Goal: Entertainment & Leisure: Consume media (video, audio)

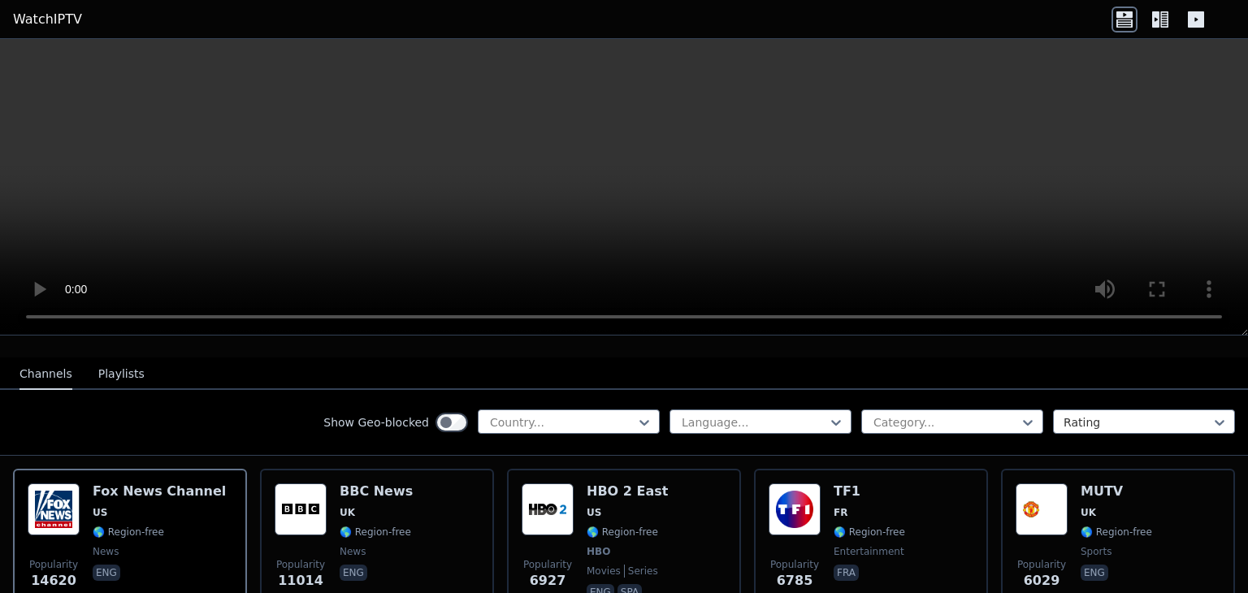
scroll to position [158, 0]
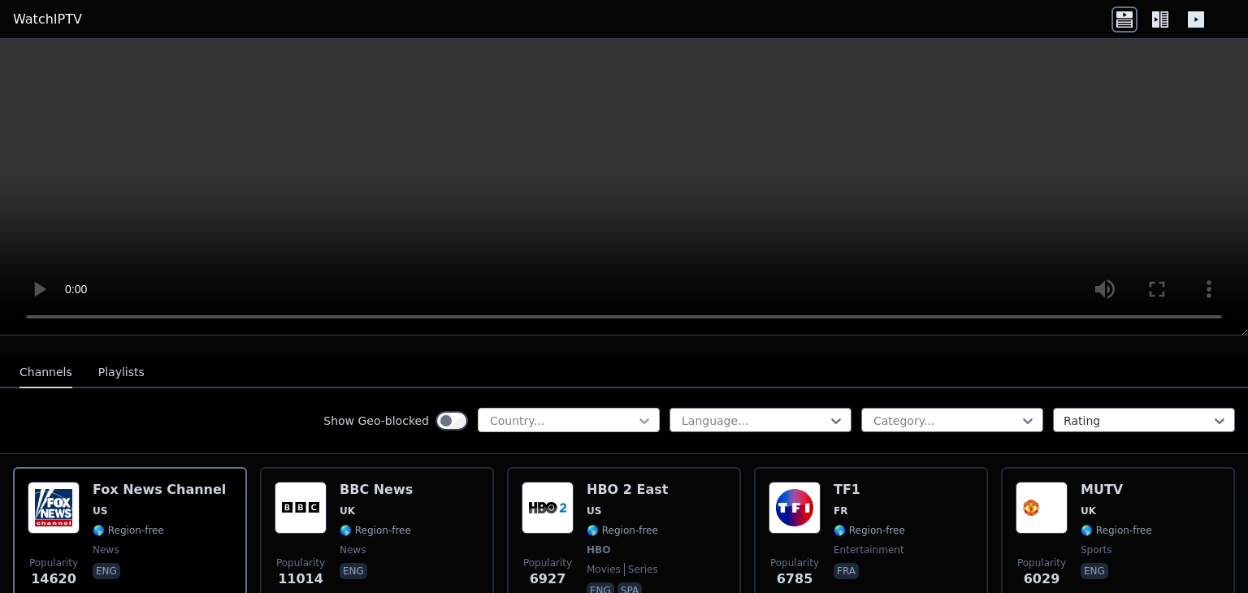
click at [639, 416] on icon at bounding box center [644, 421] width 16 height 16
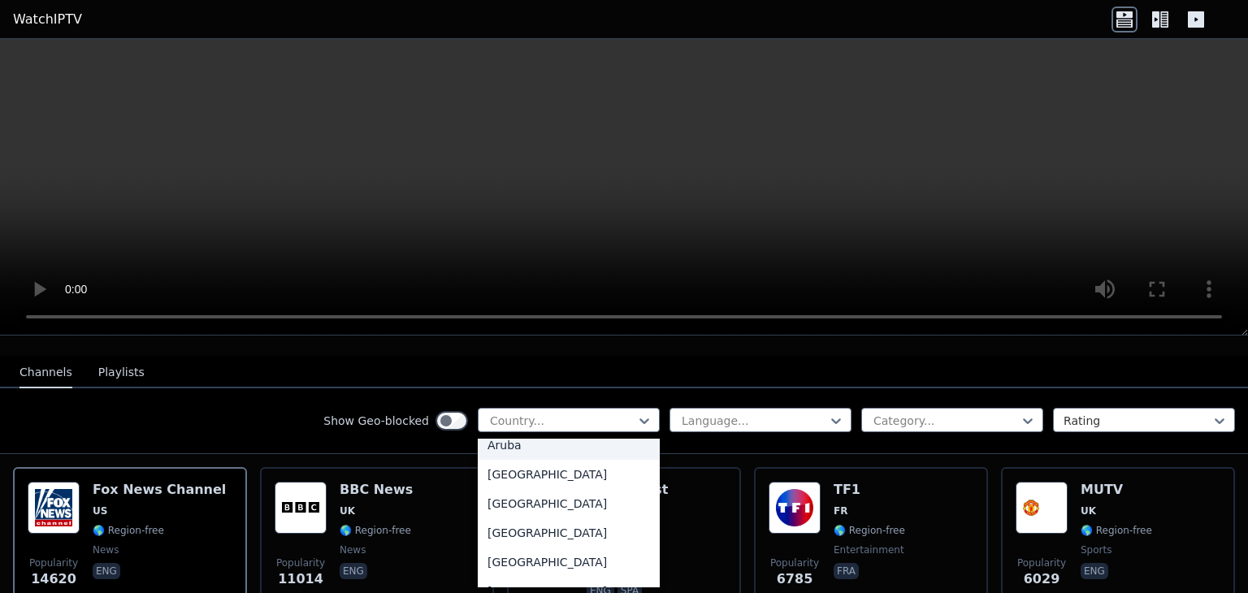
scroll to position [250, 0]
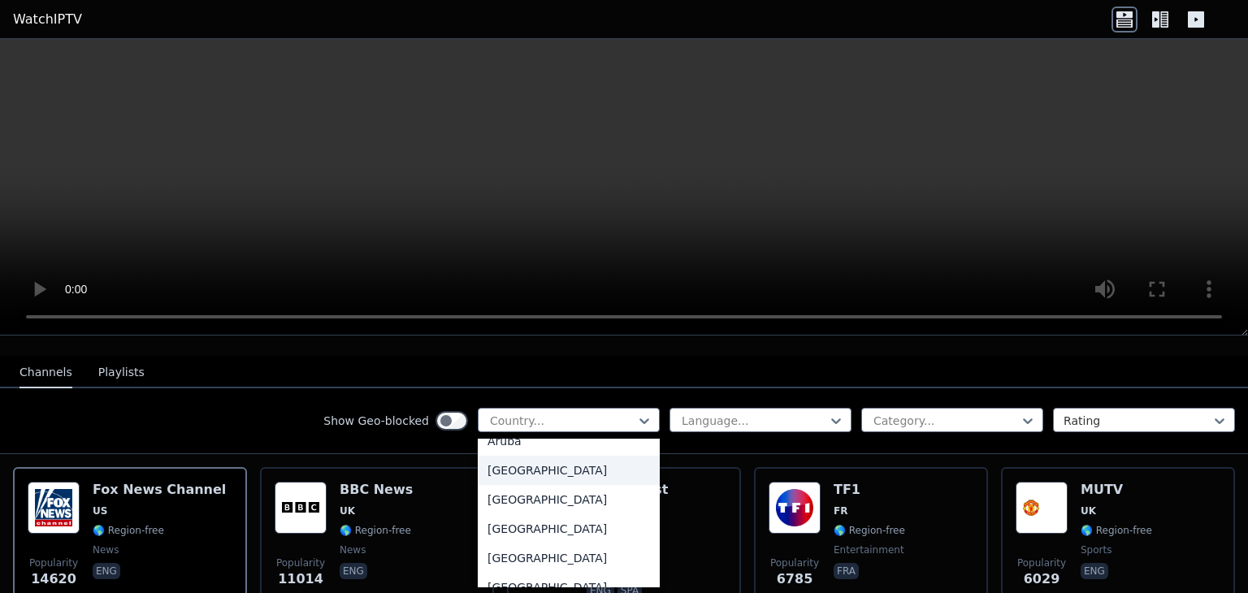
click at [527, 474] on div "[GEOGRAPHIC_DATA]" at bounding box center [569, 470] width 182 height 29
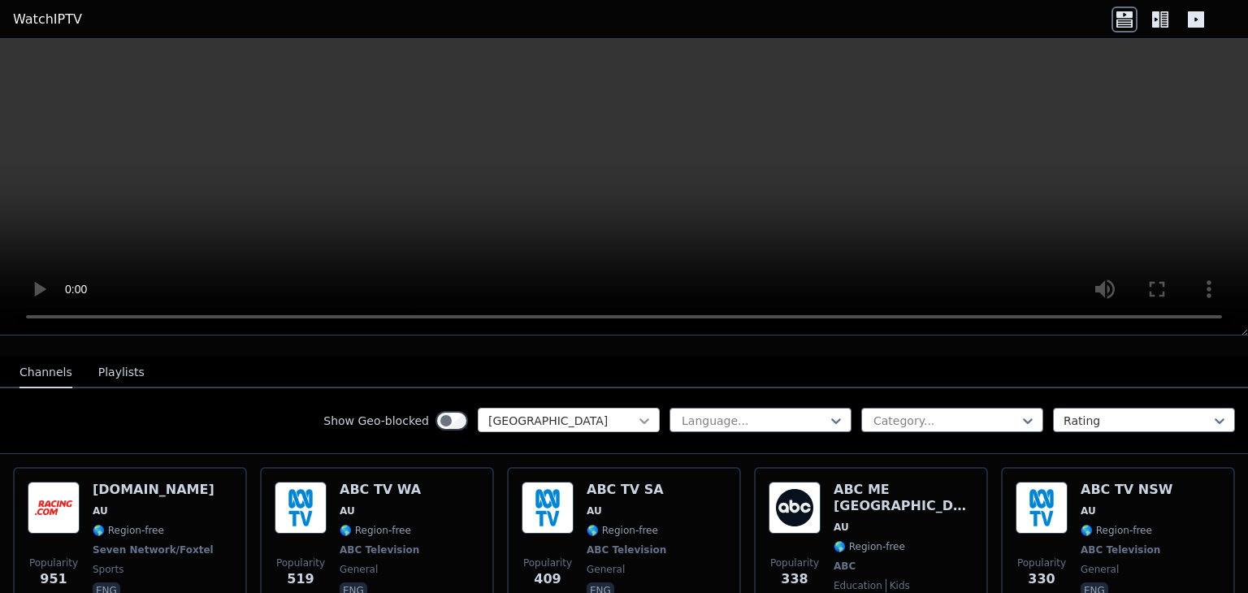
click at [644, 425] on icon at bounding box center [644, 421] width 16 height 16
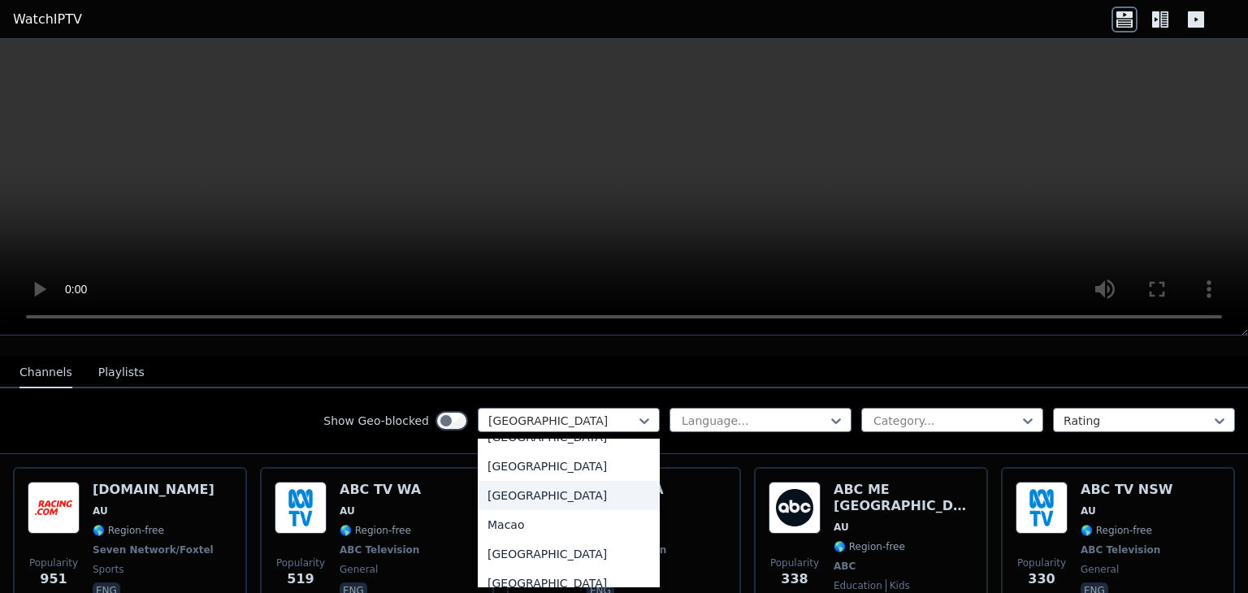
scroll to position [3181, 0]
click at [555, 507] on div "[GEOGRAPHIC_DATA]" at bounding box center [569, 494] width 182 height 29
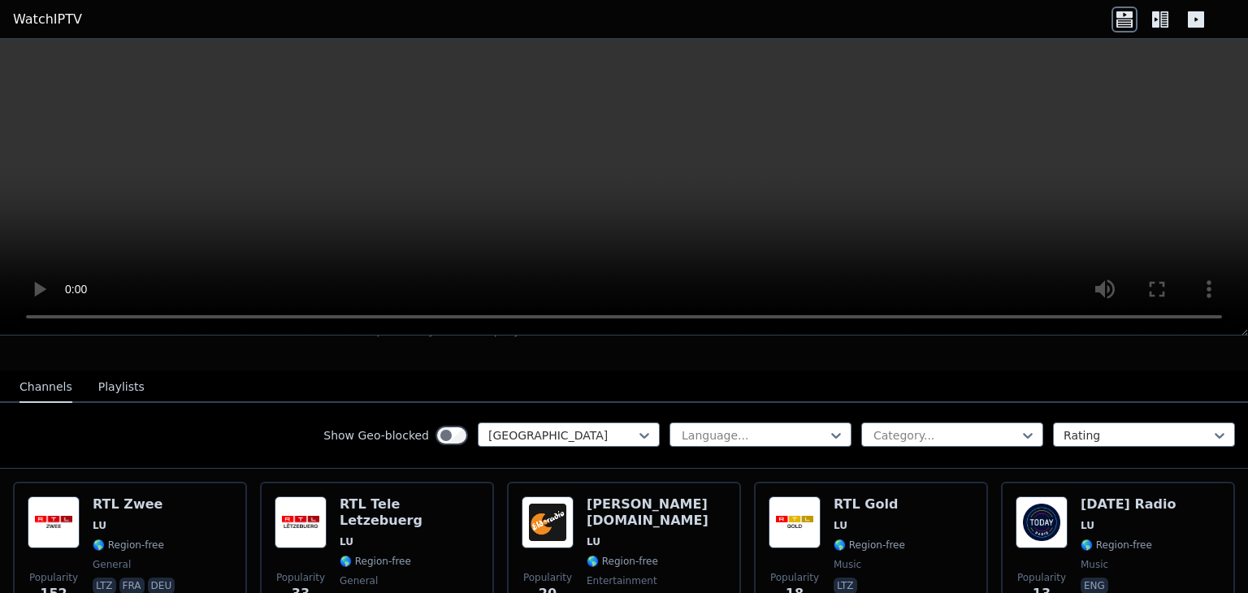
scroll to position [145, 0]
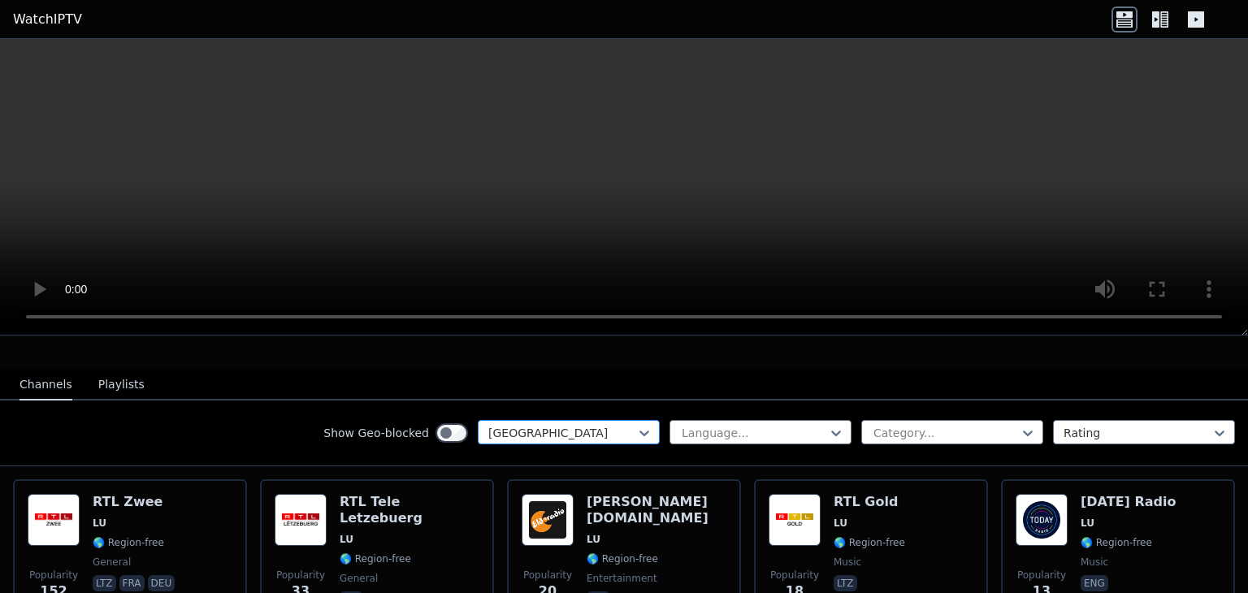
click at [633, 432] on div at bounding box center [562, 433] width 148 height 16
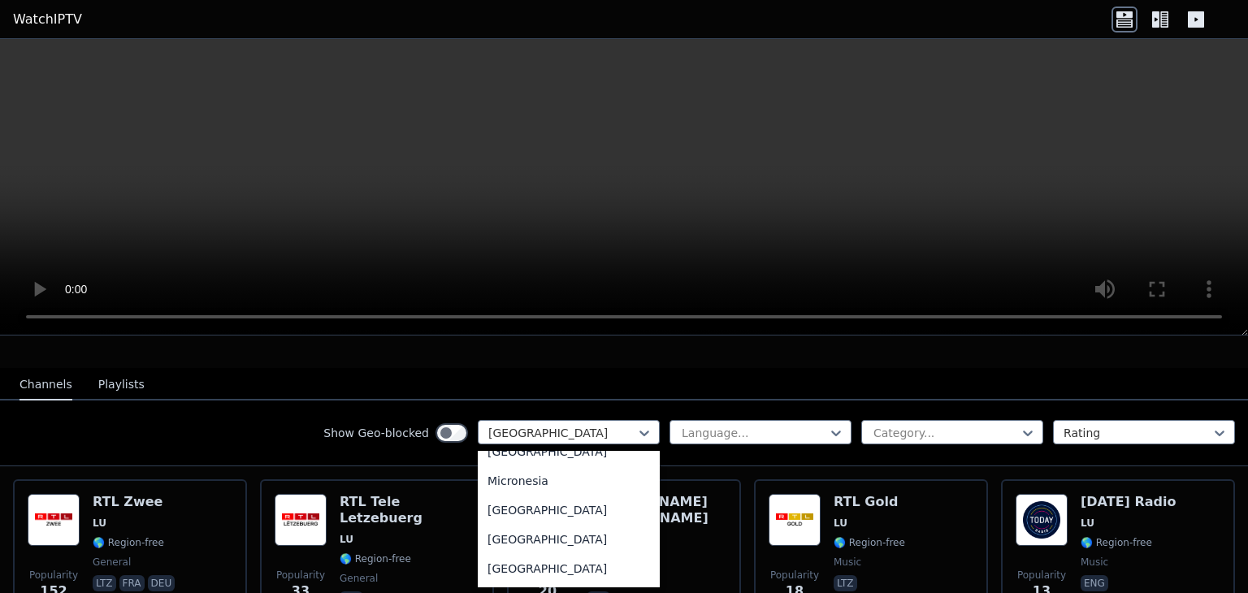
scroll to position [3560, 0]
click at [556, 493] on div "Micronesia" at bounding box center [569, 478] width 182 height 29
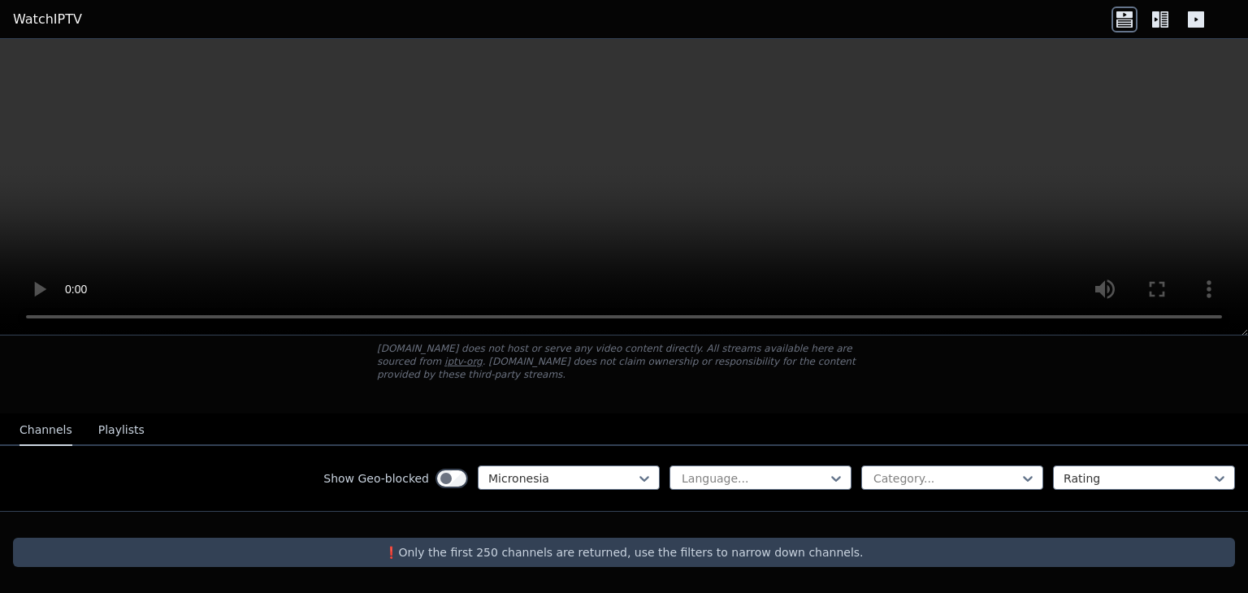
scroll to position [98, 0]
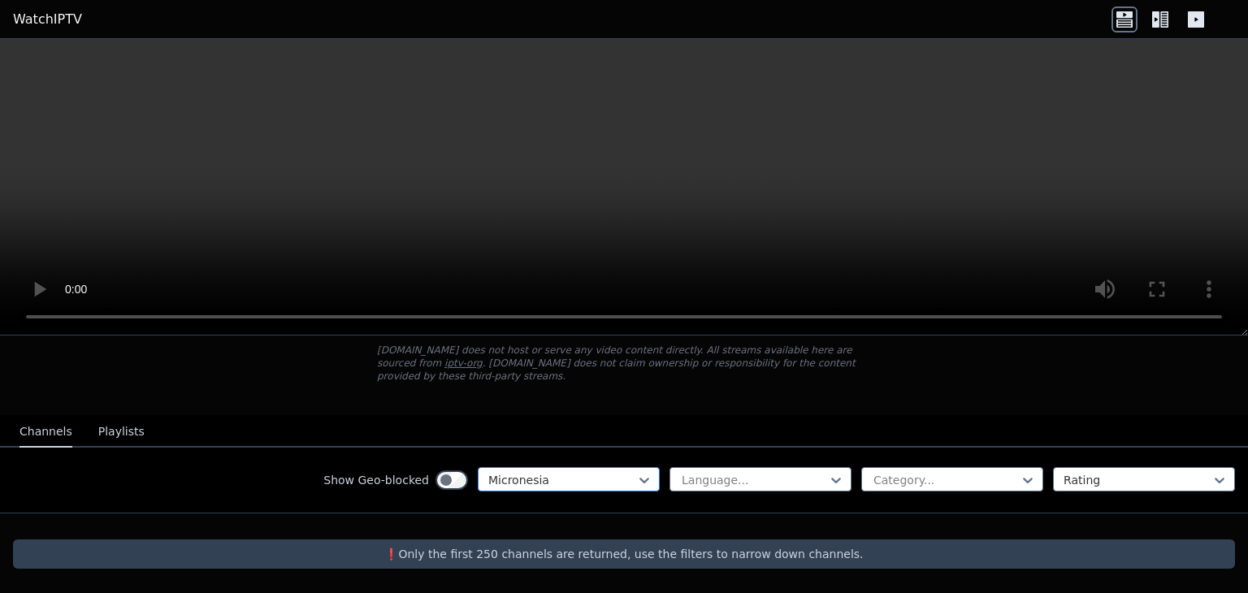
click at [620, 475] on div "option Micronesia, selected. [GEOGRAPHIC_DATA]" at bounding box center [569, 479] width 182 height 24
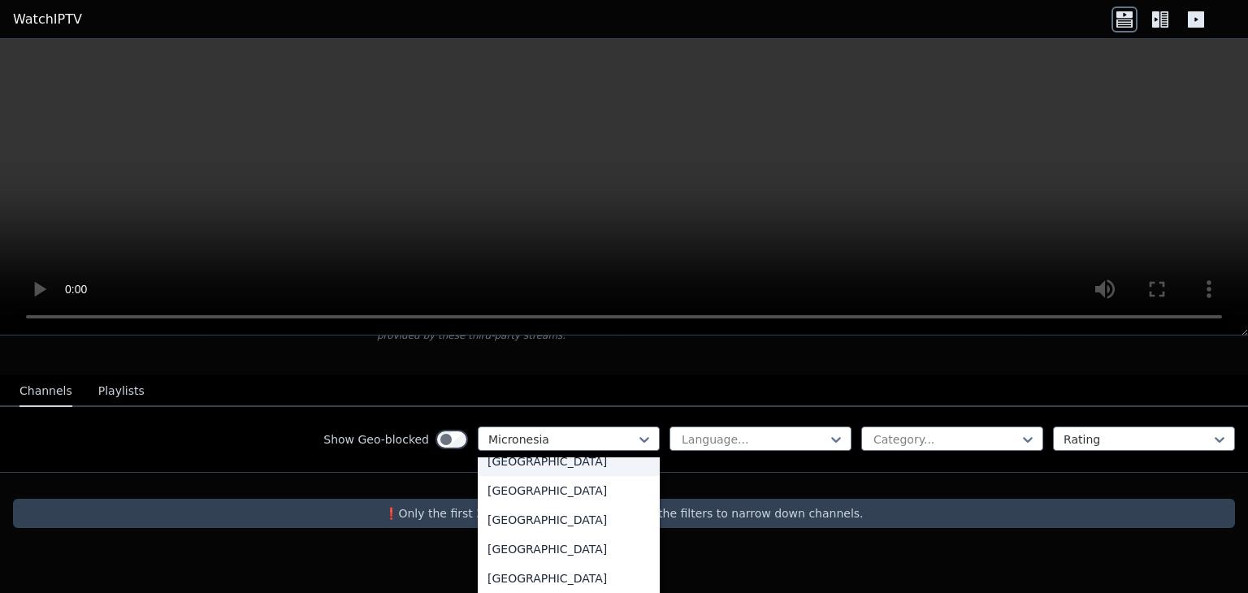
scroll to position [3867, 0]
click at [541, 514] on div "[GEOGRAPHIC_DATA]" at bounding box center [569, 515] width 182 height 29
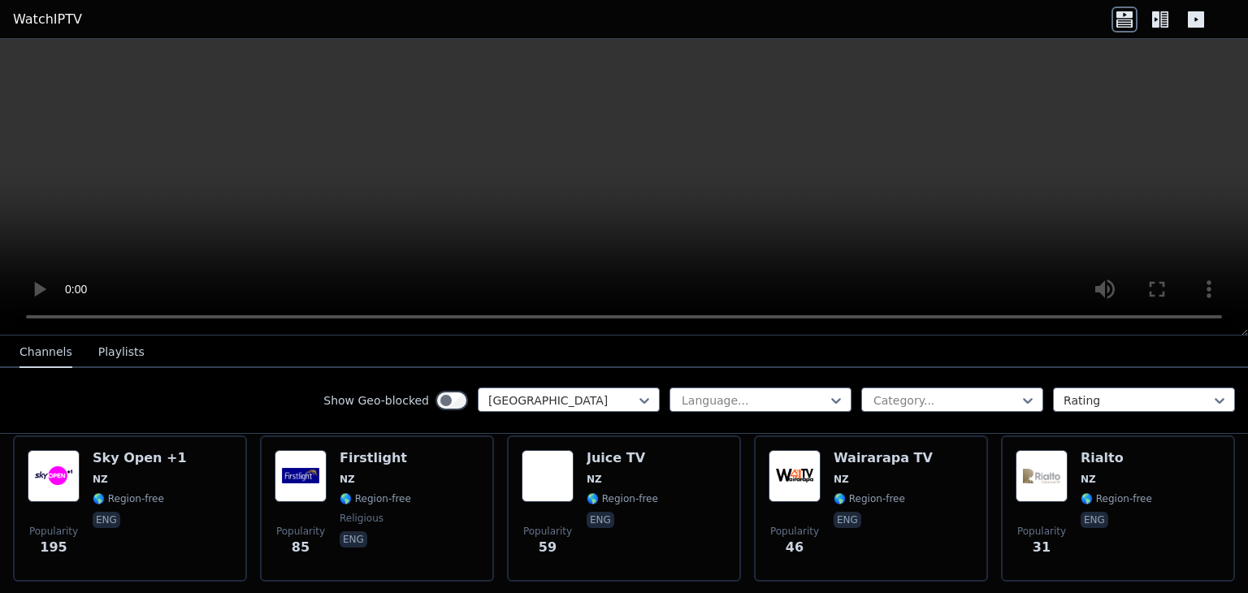
scroll to position [190, 0]
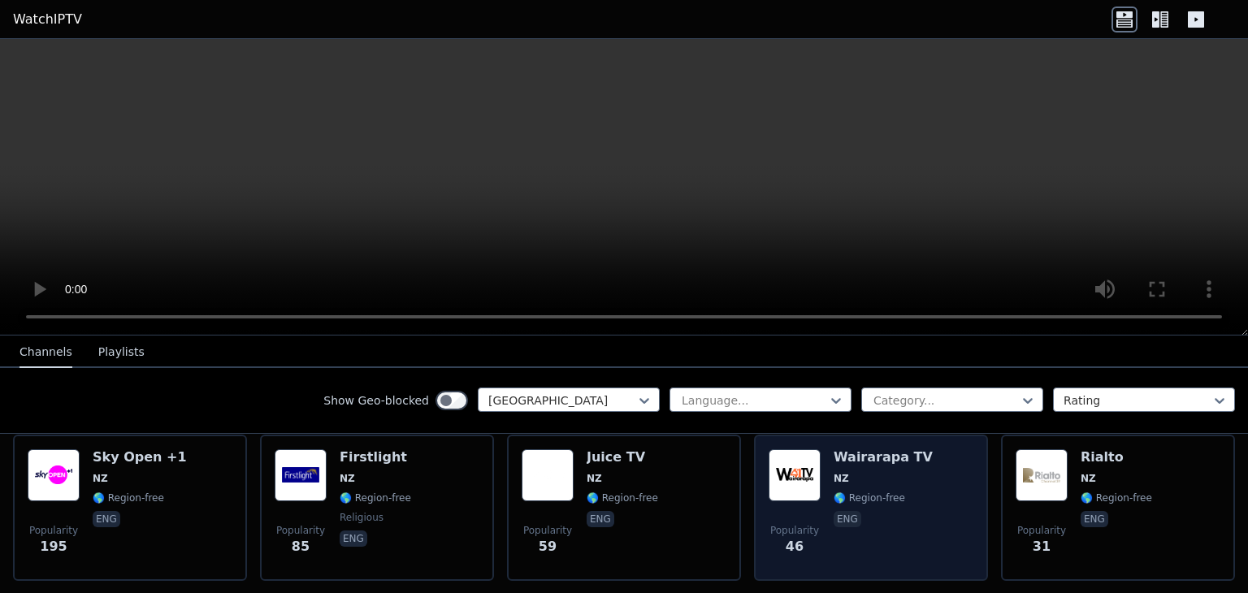
click at [811, 478] on img at bounding box center [795, 475] width 52 height 52
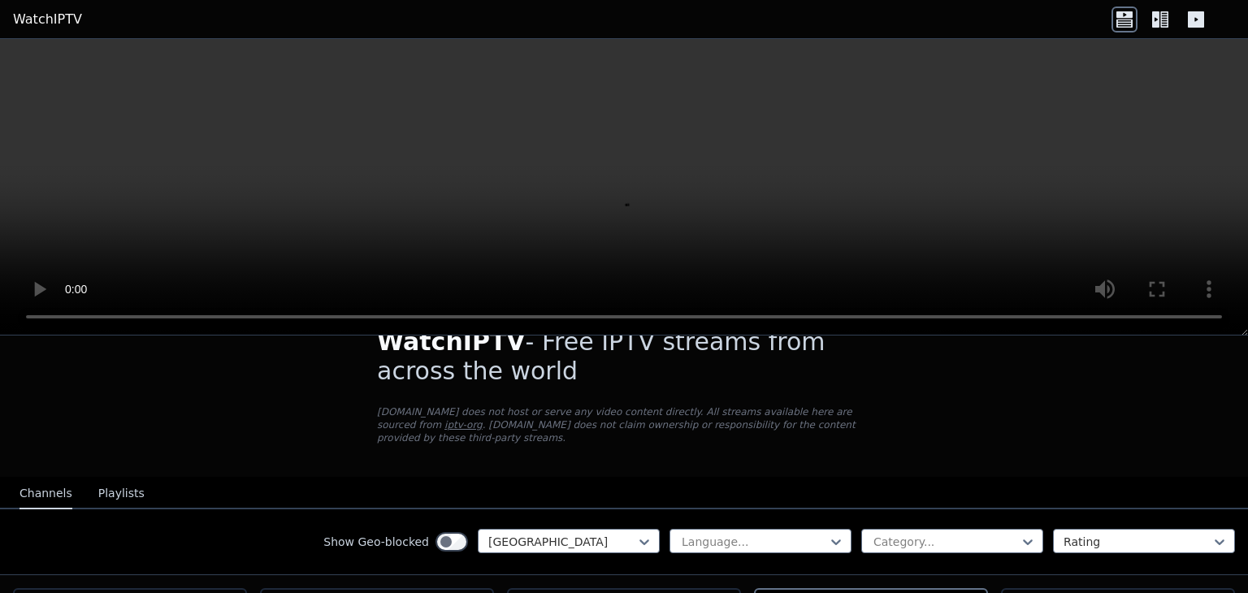
scroll to position [0, 0]
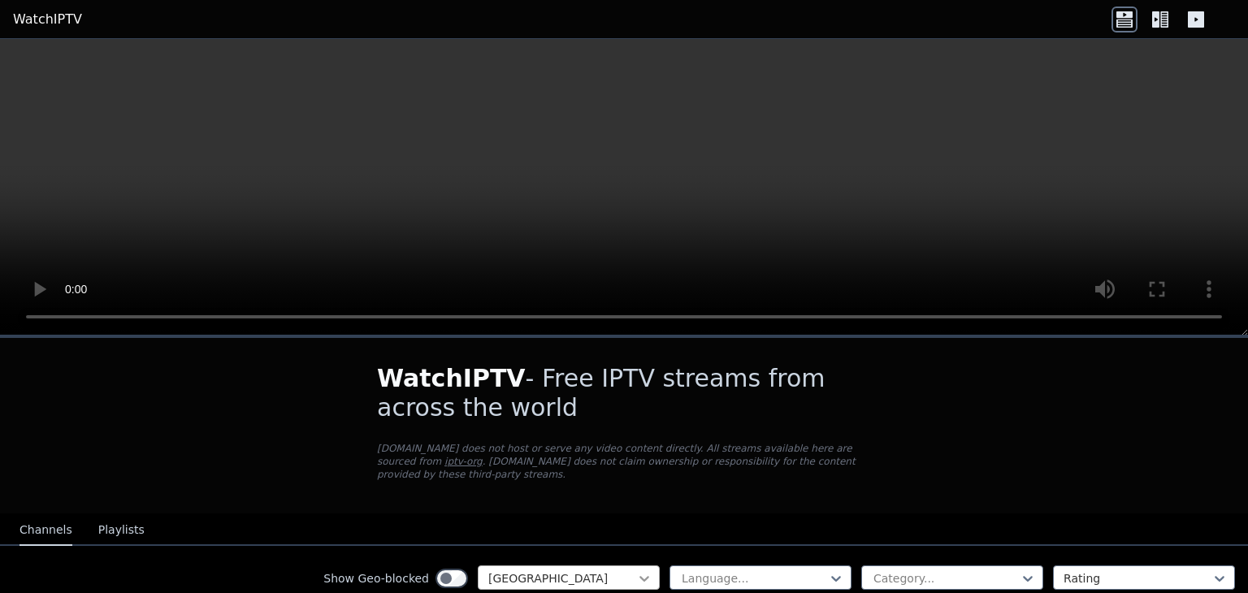
click at [638, 571] on icon at bounding box center [644, 579] width 16 height 16
click at [646, 579] on icon at bounding box center [645, 579] width 10 height 6
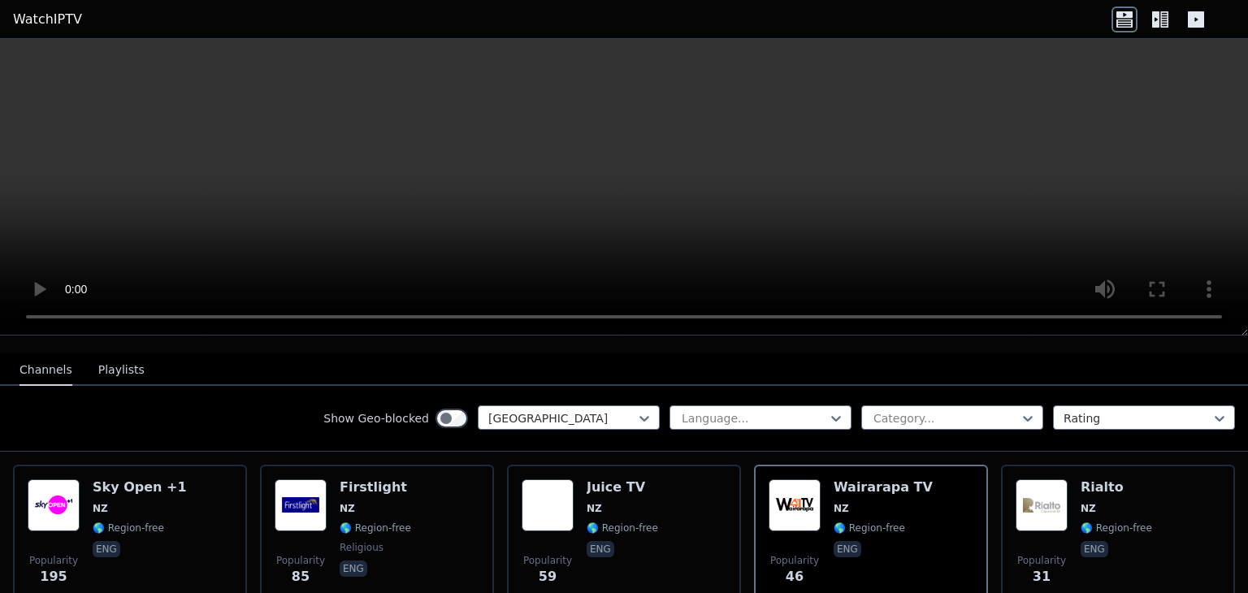
scroll to position [147, 0]
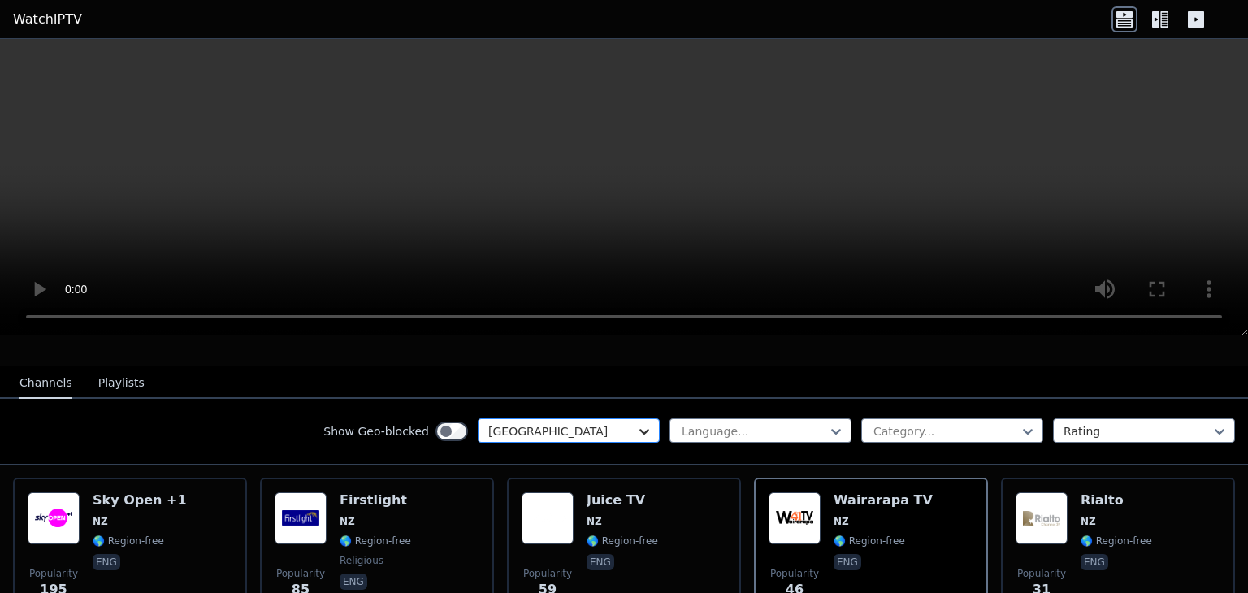
click at [642, 429] on icon at bounding box center [645, 432] width 10 height 6
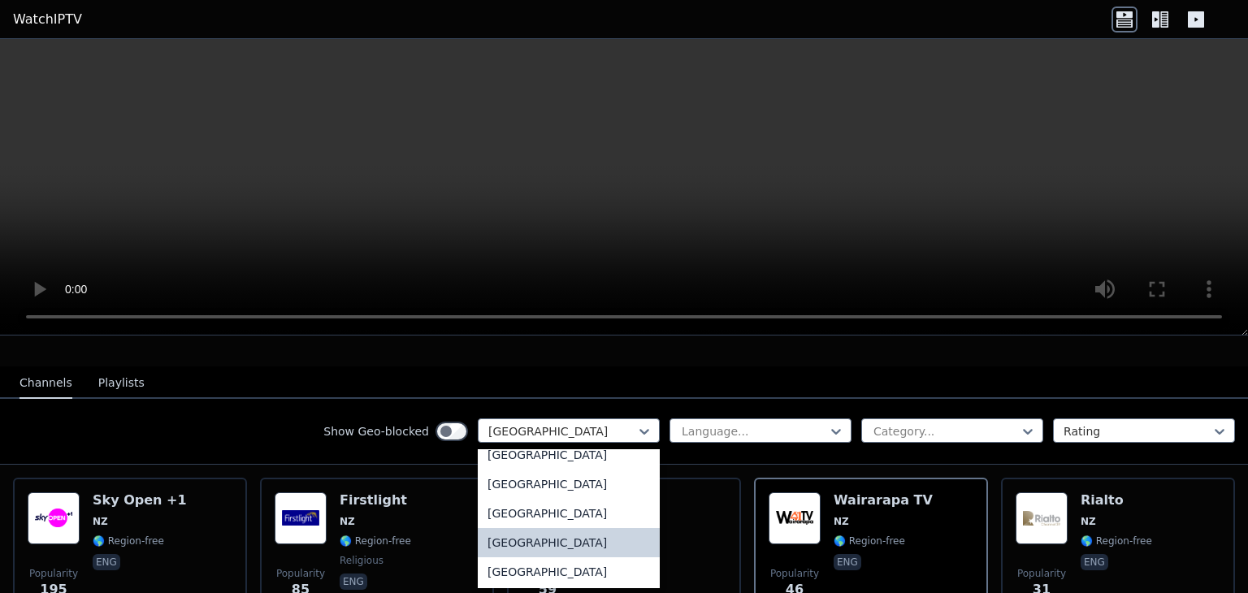
scroll to position [3839, 0]
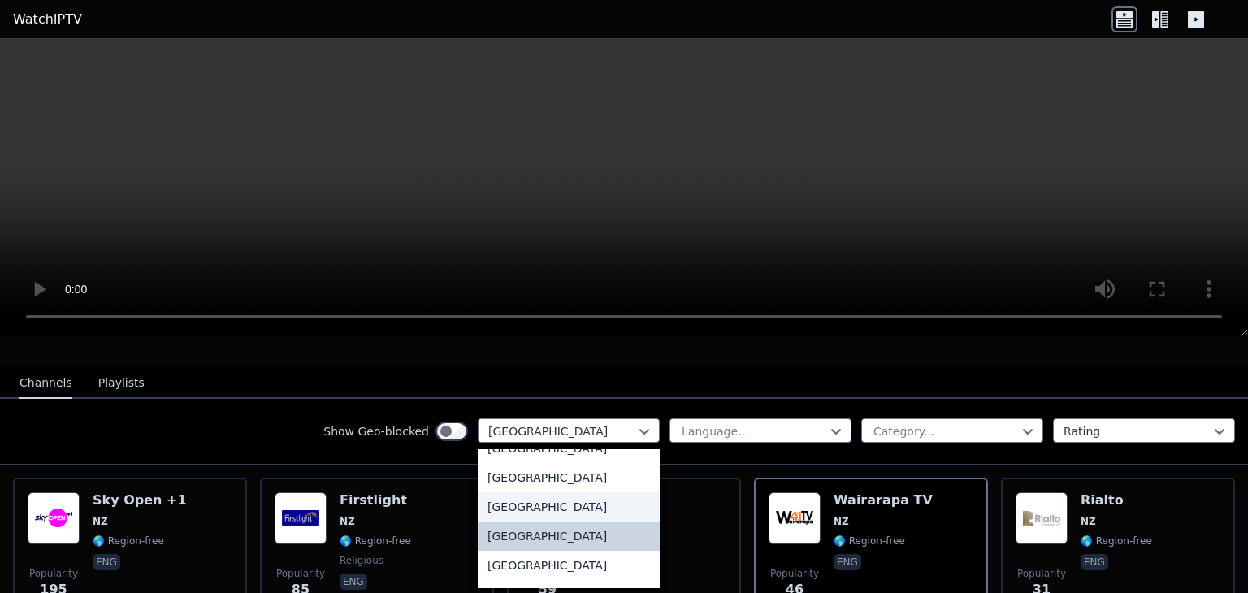
click at [527, 506] on div "[GEOGRAPHIC_DATA]" at bounding box center [569, 507] width 182 height 29
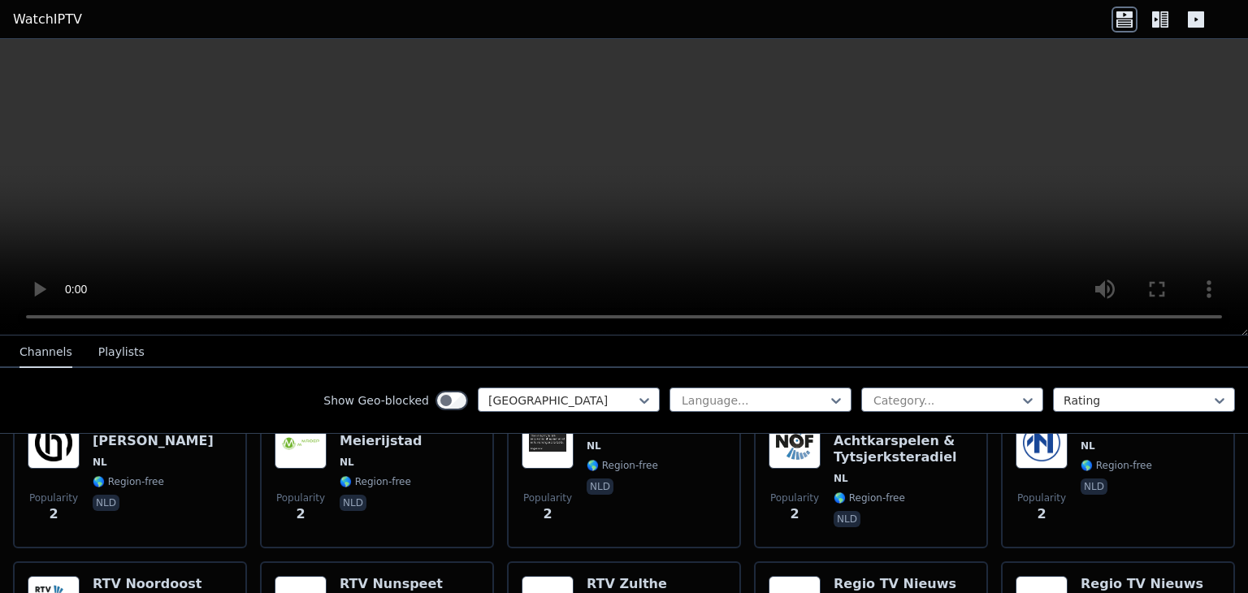
scroll to position [5276, 0]
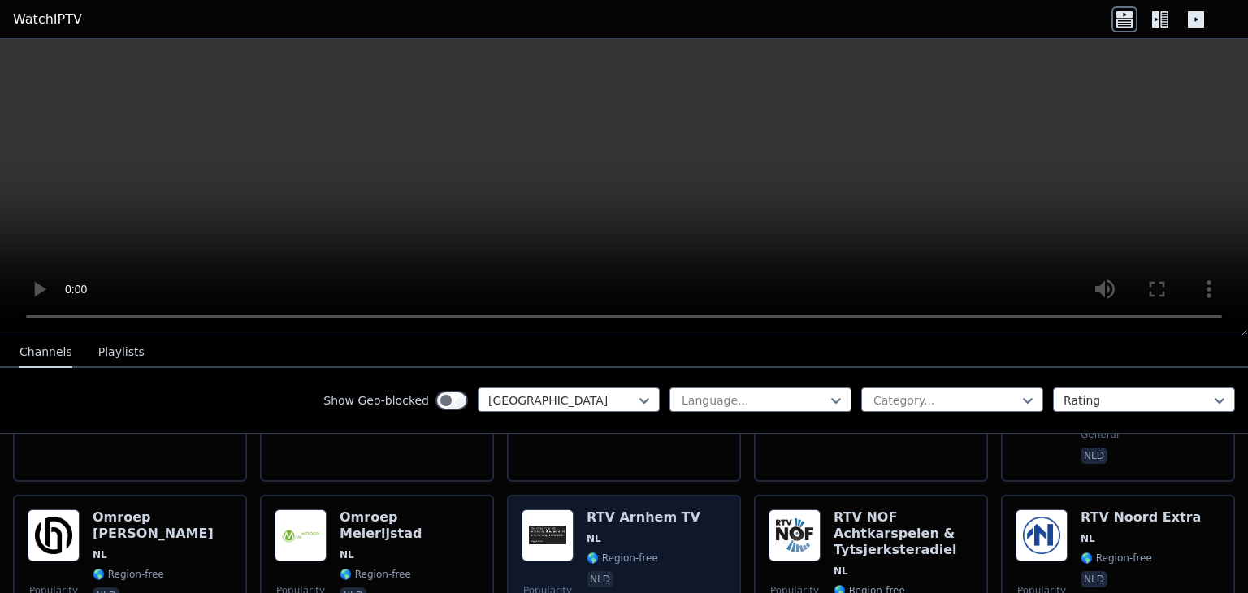
click at [546, 510] on img at bounding box center [548, 536] width 52 height 52
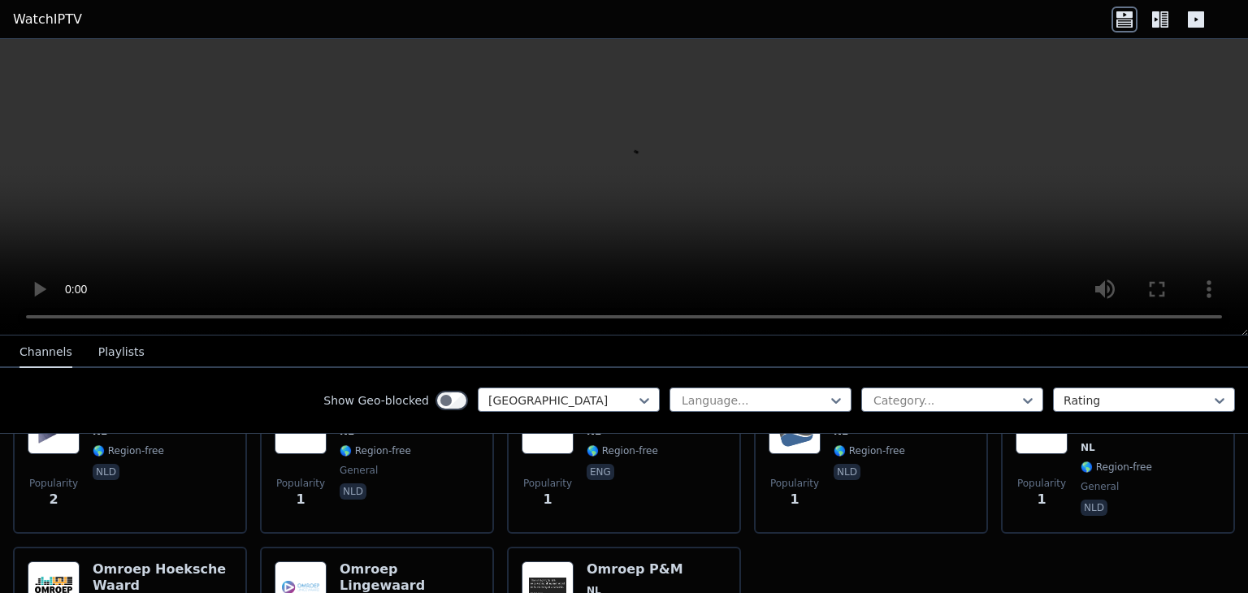
scroll to position [5700, 0]
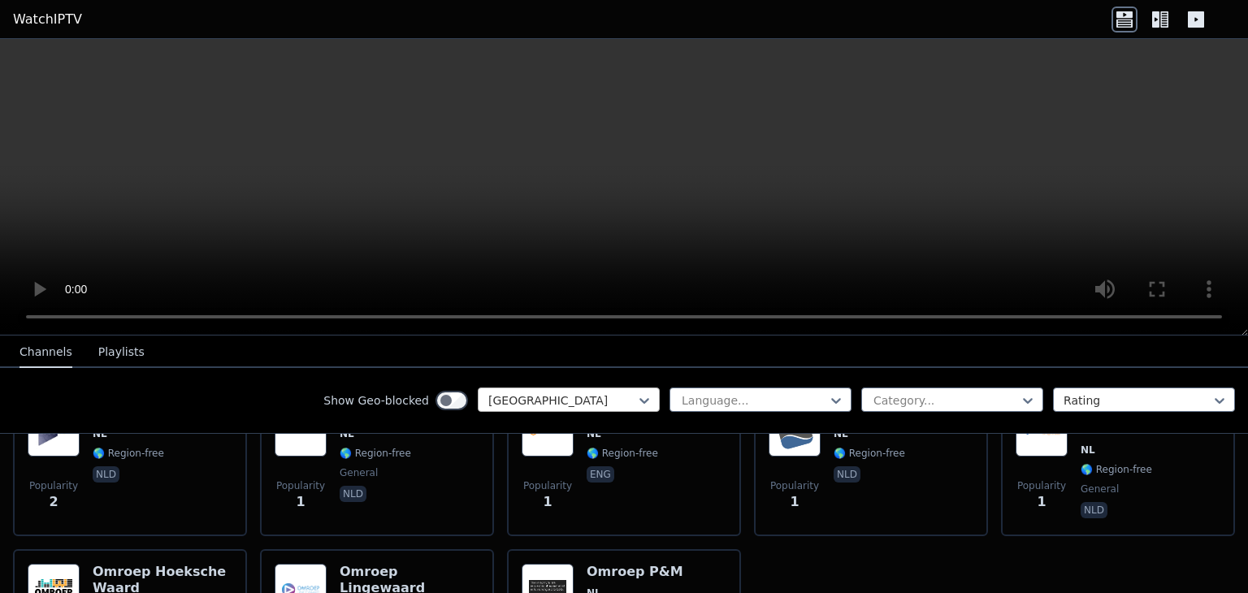
click at [592, 398] on div at bounding box center [562, 401] width 148 height 16
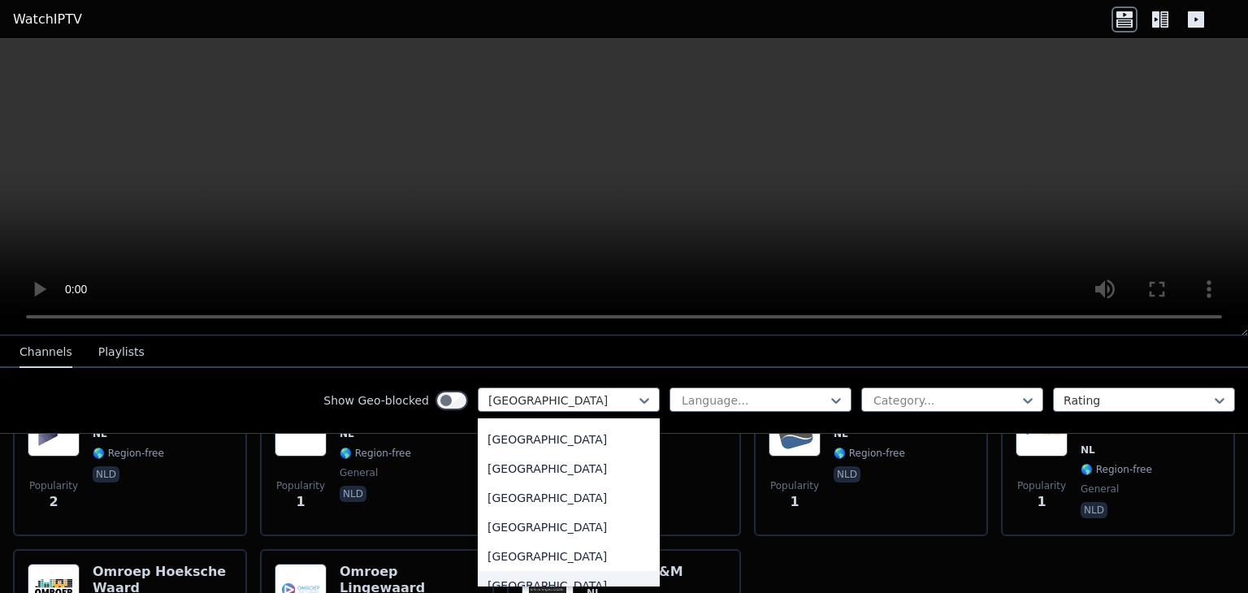
scroll to position [5658, 0]
click at [544, 500] on div "[GEOGRAPHIC_DATA]" at bounding box center [569, 499] width 182 height 29
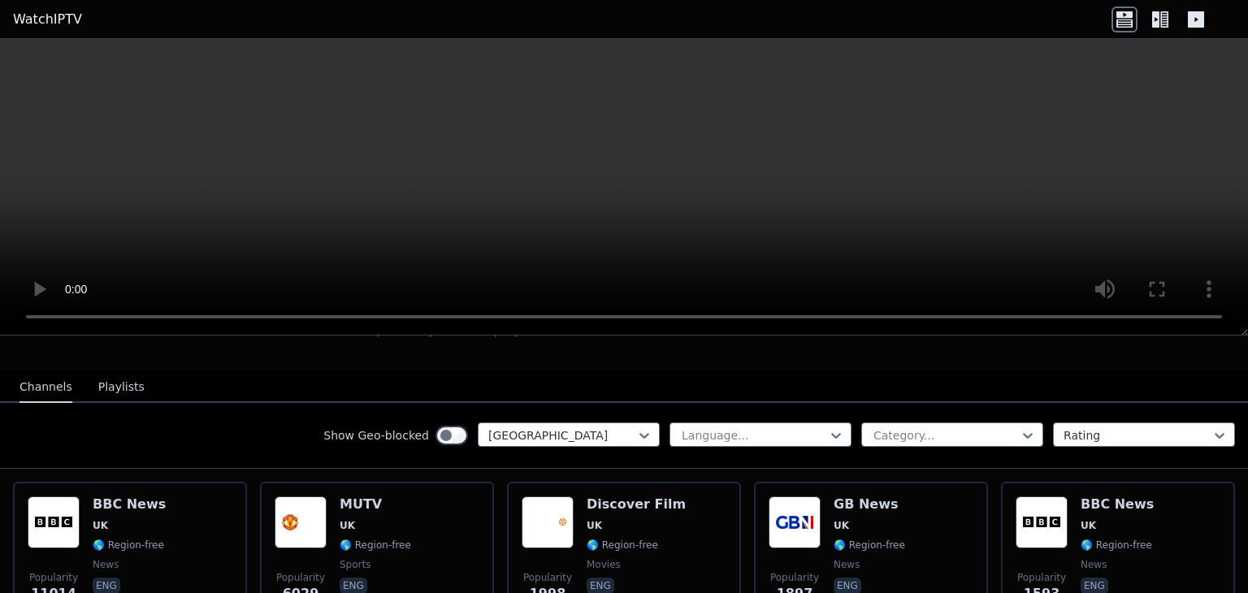
scroll to position [140, 0]
